Goal: Check status

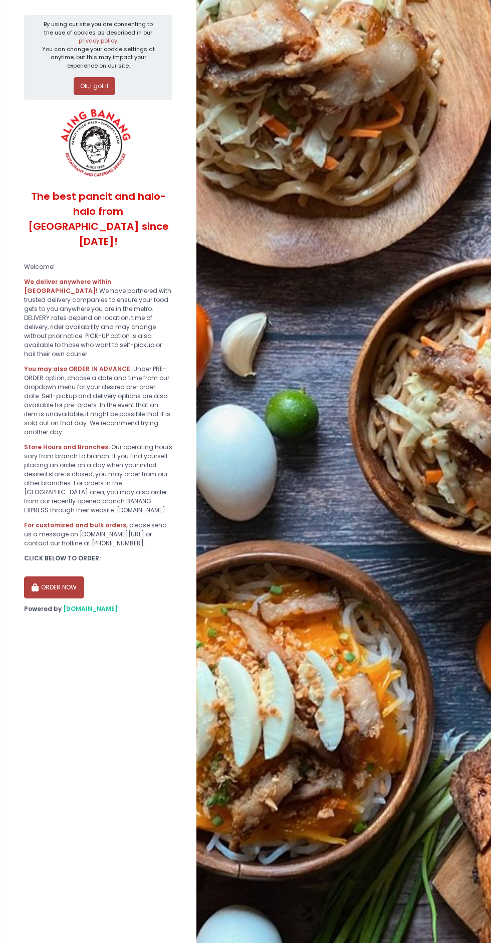
click at [55, 576] on button "ORDER NOW" at bounding box center [54, 587] width 60 height 22
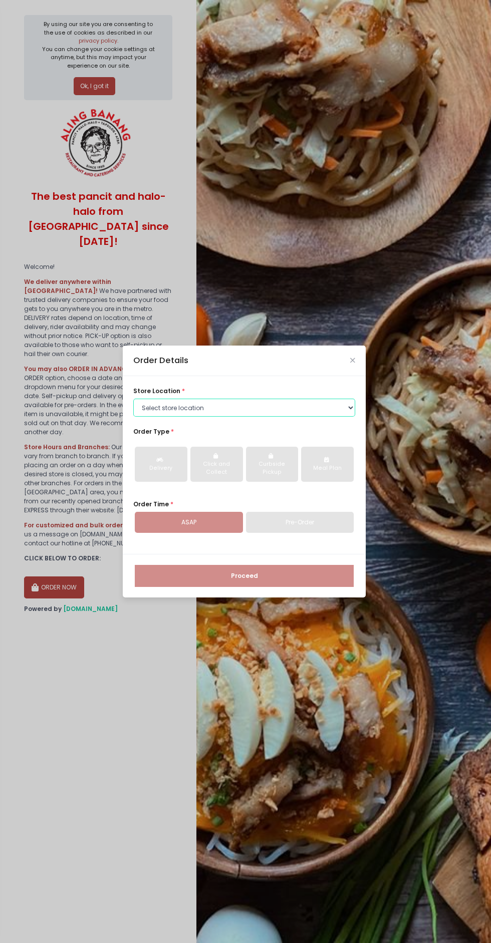
click at [272, 417] on select "Select store location ALING [GEOGRAPHIC_DATA] - [GEOGRAPHIC_DATA] [GEOGRAPHIC_D…" at bounding box center [244, 408] width 222 height 18
